Goal: Book appointment/travel/reservation

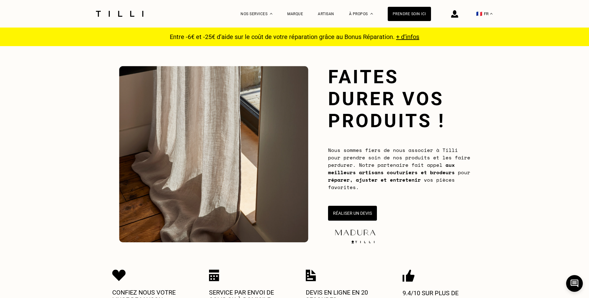
scroll to position [62, 0]
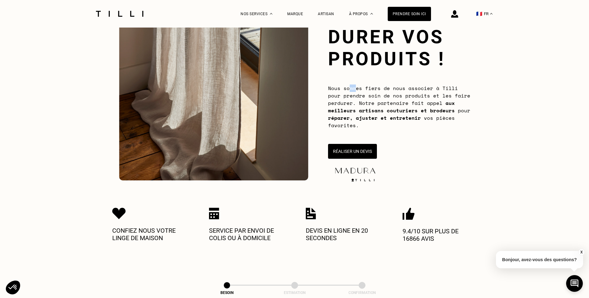
drag, startPoint x: 350, startPoint y: 86, endPoint x: 357, endPoint y: 87, distance: 6.8
click at [357, 87] on span "Nous sommes fiers de nous associer à Tilli pour prendre soin de nos produits et…" at bounding box center [399, 106] width 142 height 45
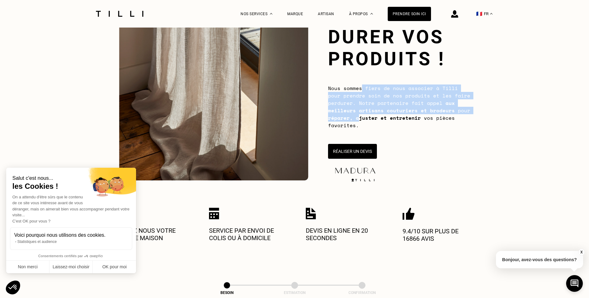
drag, startPoint x: 362, startPoint y: 89, endPoint x: 361, endPoint y: 118, distance: 28.5
click at [361, 118] on span "Nous sommes fiers de nous associer à Tilli pour prendre soin de nos produits et…" at bounding box center [399, 106] width 142 height 45
click at [361, 118] on b "réparer, ajuster et entretenir" at bounding box center [374, 117] width 93 height 7
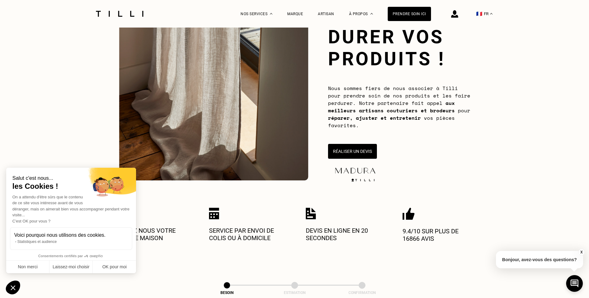
click at [361, 118] on b "réparer, ajuster et entretenir" at bounding box center [374, 117] width 93 height 7
click at [116, 272] on button "OK pour moi" at bounding box center [114, 266] width 43 height 13
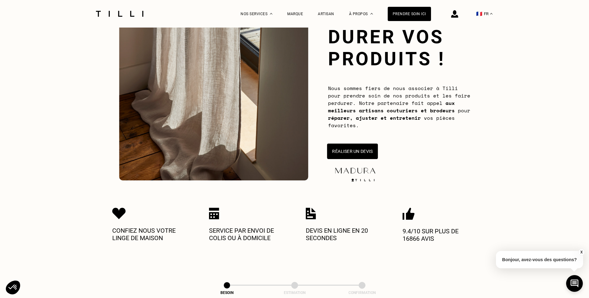
click at [370, 148] on button "Réaliser un devis" at bounding box center [352, 150] width 51 height 15
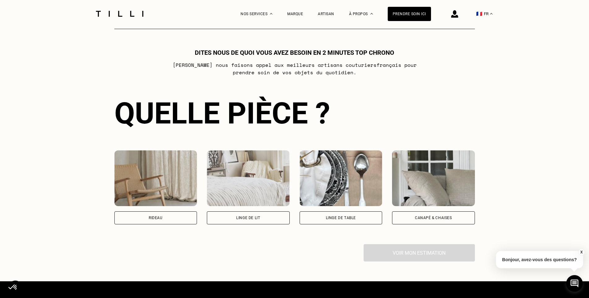
scroll to position [337, 0]
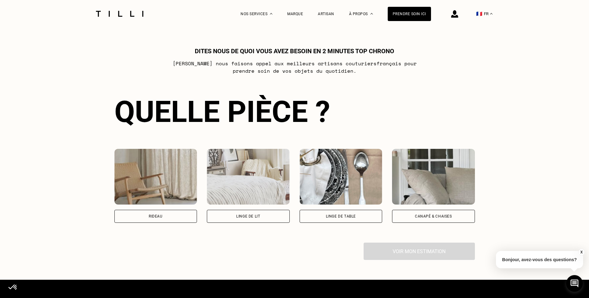
click at [175, 218] on div "Rideau" at bounding box center [155, 216] width 83 height 13
select select "FR"
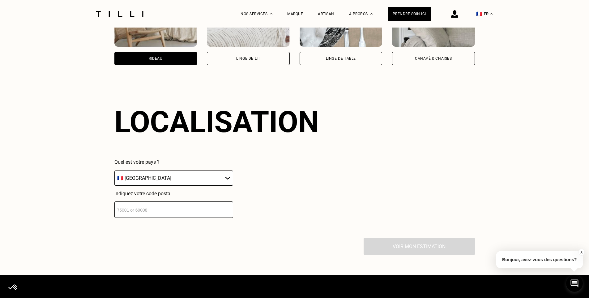
scroll to position [480, 0]
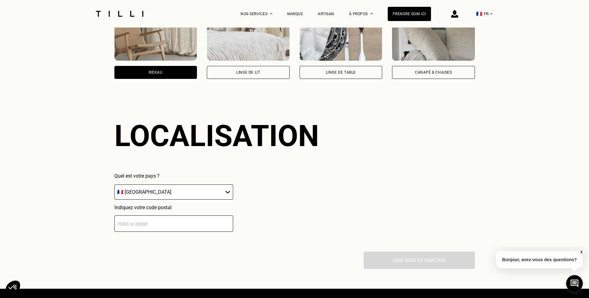
click at [178, 198] on select "🇩🇪 [GEOGRAPHIC_DATA] 🇦🇹 [GEOGRAPHIC_DATA] 🇧🇪 [GEOGRAPHIC_DATA] 🇧🇬 Bulgarie 🇨🇾 C…" at bounding box center [173, 191] width 119 height 15
click at [176, 228] on input "number" at bounding box center [173, 223] width 119 height 16
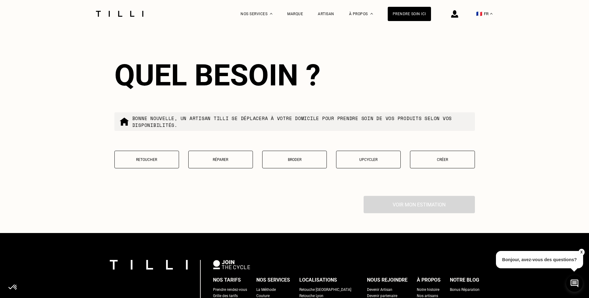
scroll to position [696, 0]
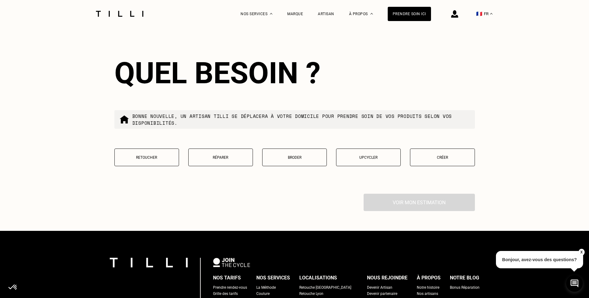
type input "75009"
click at [440, 157] on button "Créer" at bounding box center [442, 157] width 65 height 18
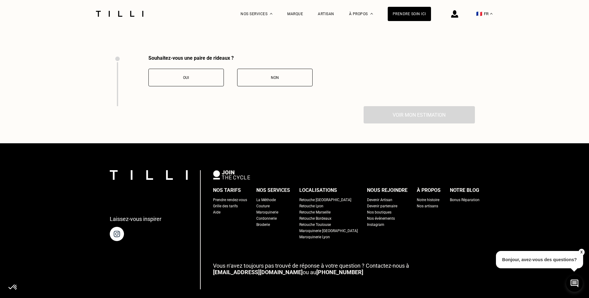
scroll to position [824, 0]
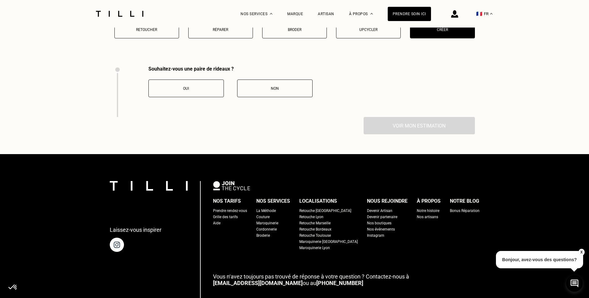
click at [207, 91] on div "Oui" at bounding box center [186, 88] width 69 height 4
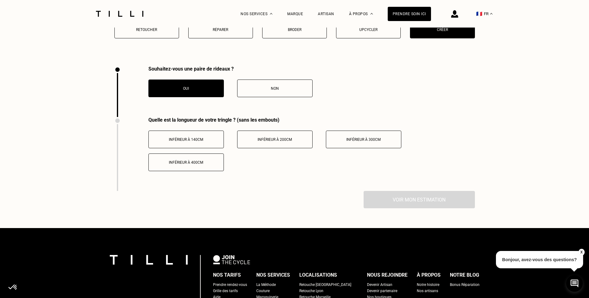
click at [200, 140] on button "Inférieur à 140cm" at bounding box center [185, 139] width 75 height 18
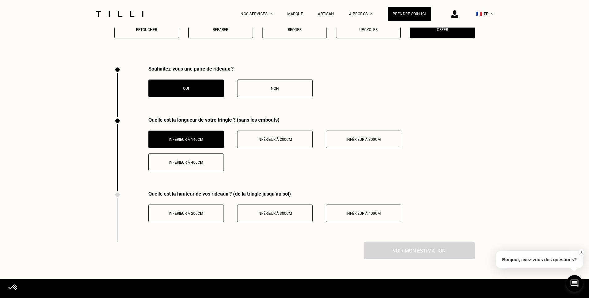
drag, startPoint x: 293, startPoint y: 217, endPoint x: 297, endPoint y: 218, distance: 4.5
click at [293, 215] on div "Inférieur à 300cm" at bounding box center [275, 213] width 69 height 4
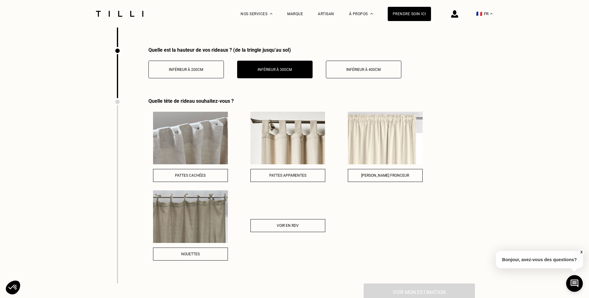
scroll to position [978, 0]
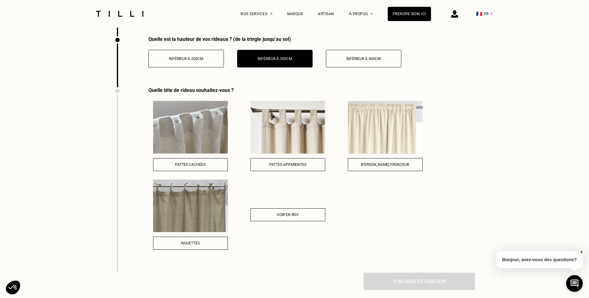
click at [287, 216] on span "Voir en RDV" at bounding box center [288, 214] width 22 height 4
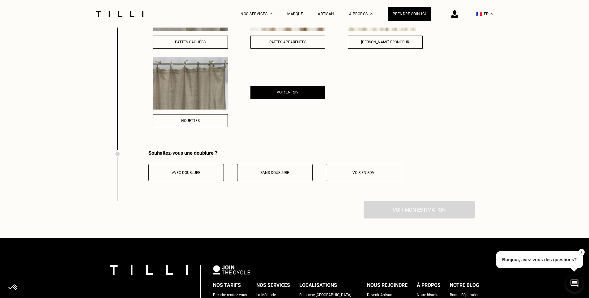
scroll to position [1102, 0]
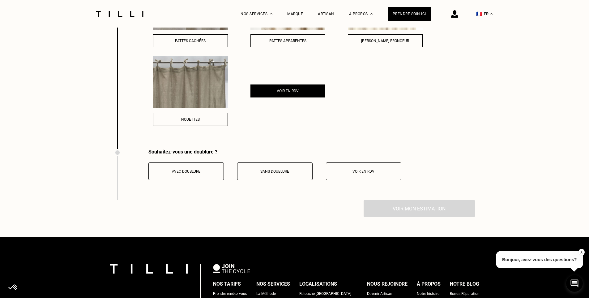
click at [378, 173] on div "Voir en RDV" at bounding box center [363, 171] width 69 height 4
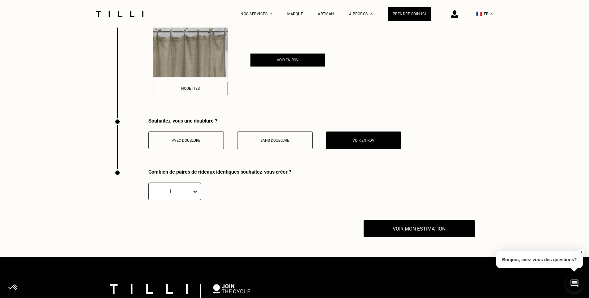
click at [181, 193] on div at bounding box center [170, 191] width 37 height 7
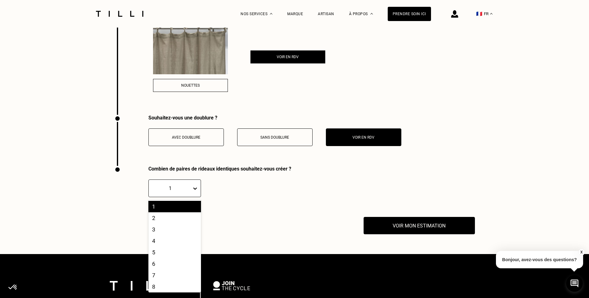
scroll to position [1136, 0]
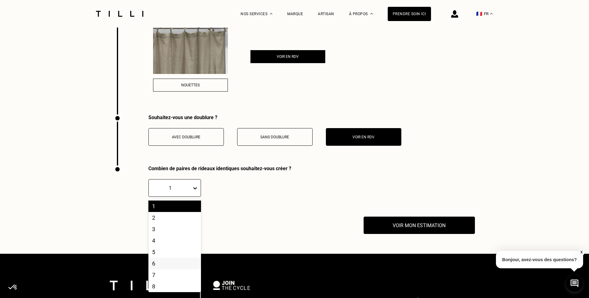
click at [163, 269] on div "6" at bounding box center [174, 263] width 53 height 11
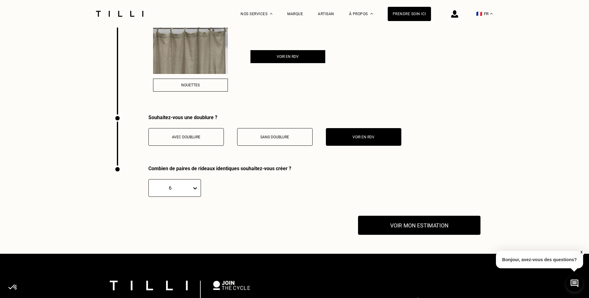
click at [451, 231] on button "Voir mon estimation" at bounding box center [419, 224] width 122 height 19
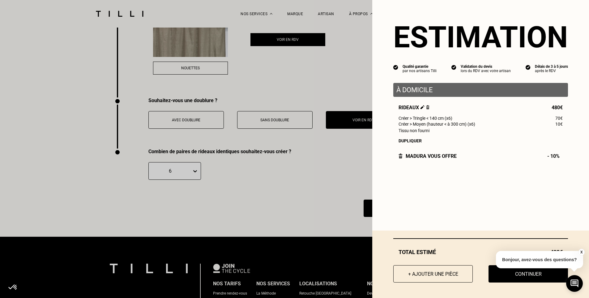
scroll to position [1167, 0]
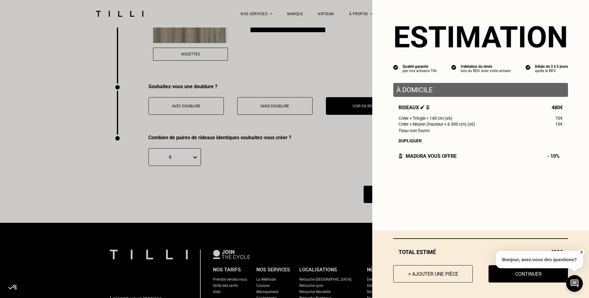
click at [584, 250] on button "X" at bounding box center [581, 252] width 6 height 7
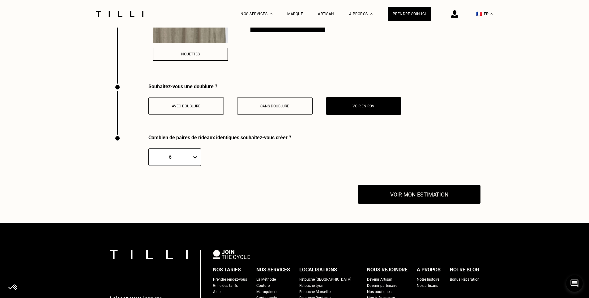
click at [408, 195] on button "Voir mon estimation" at bounding box center [419, 194] width 122 height 19
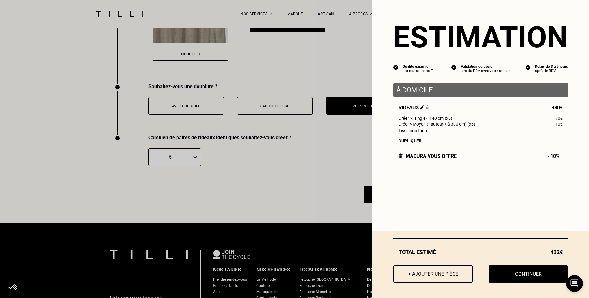
click at [519, 271] on button "Continuer" at bounding box center [527, 273] width 79 height 17
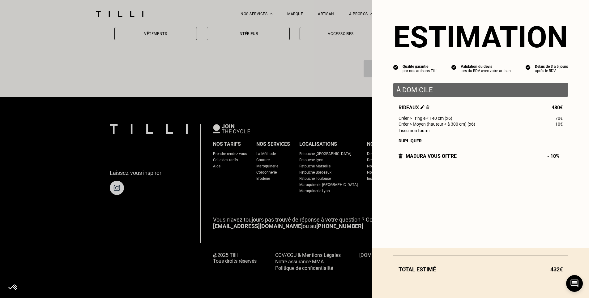
scroll to position [521, 0]
select select "FR"
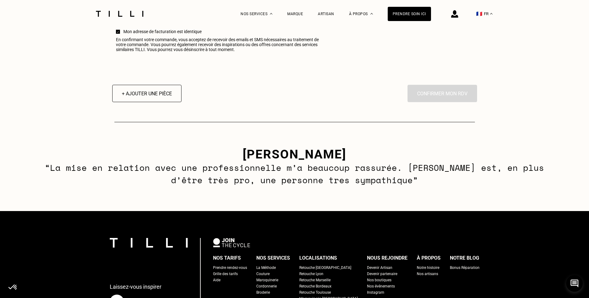
scroll to position [835, 0]
